Goal: Information Seeking & Learning: Learn about a topic

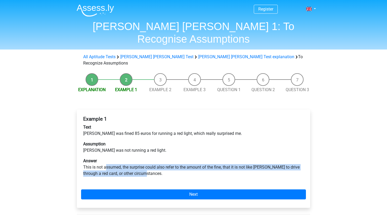
drag, startPoint x: 105, startPoint y: 150, endPoint x: 153, endPoint y: 158, distance: 47.7
click at [153, 158] on p "Answer This is not assumed, the surprise could also refer to the amount of the …" at bounding box center [193, 167] width 220 height 19
drag, startPoint x: 153, startPoint y: 156, endPoint x: 148, endPoint y: 152, distance: 6.3
click at [148, 158] on p "Answer This is not assumed, the surprise could also refer to the amount of the …" at bounding box center [193, 167] width 220 height 19
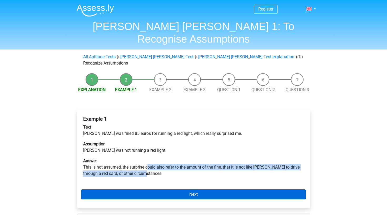
click at [153, 189] on link "Next" at bounding box center [193, 194] width 225 height 10
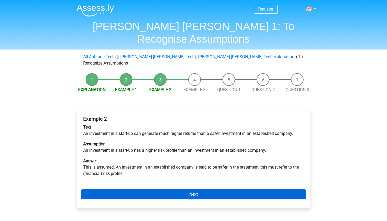
click at [169, 189] on link "Next" at bounding box center [193, 194] width 225 height 10
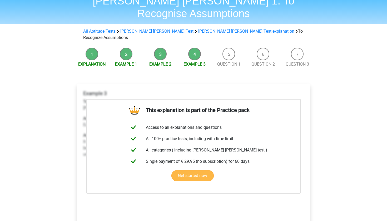
scroll to position [26, 0]
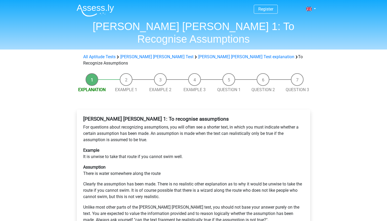
scroll to position [53, 0]
